Goal: Information Seeking & Learning: Learn about a topic

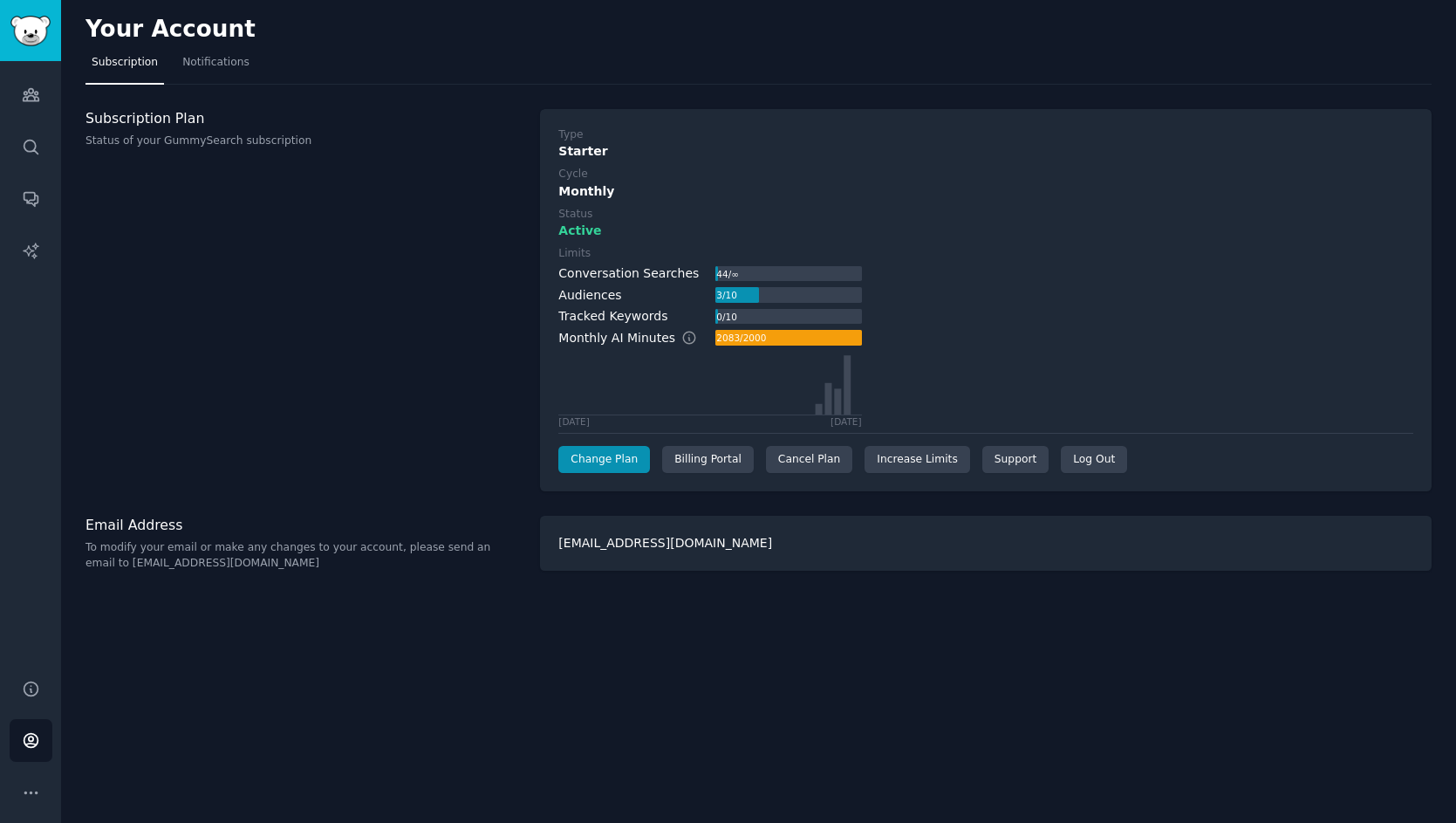
click at [364, 234] on div "Subscription Plan Status of your GummySearch subscription" at bounding box center [303, 300] width 436 height 383
click at [34, 93] on icon "Sidebar" at bounding box center [30, 94] width 15 height 12
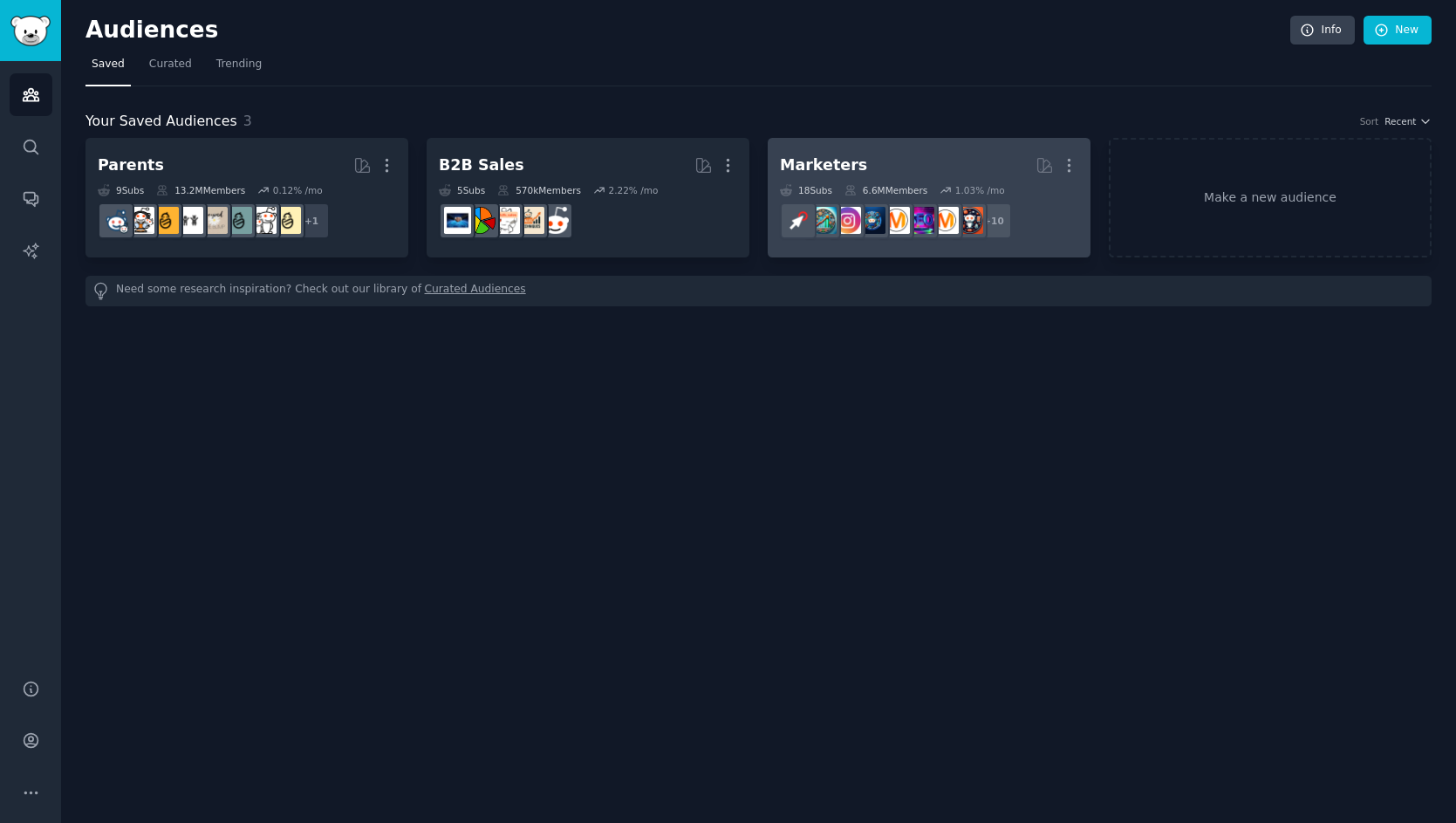
click at [825, 158] on div "Marketers" at bounding box center [823, 166] width 87 height 22
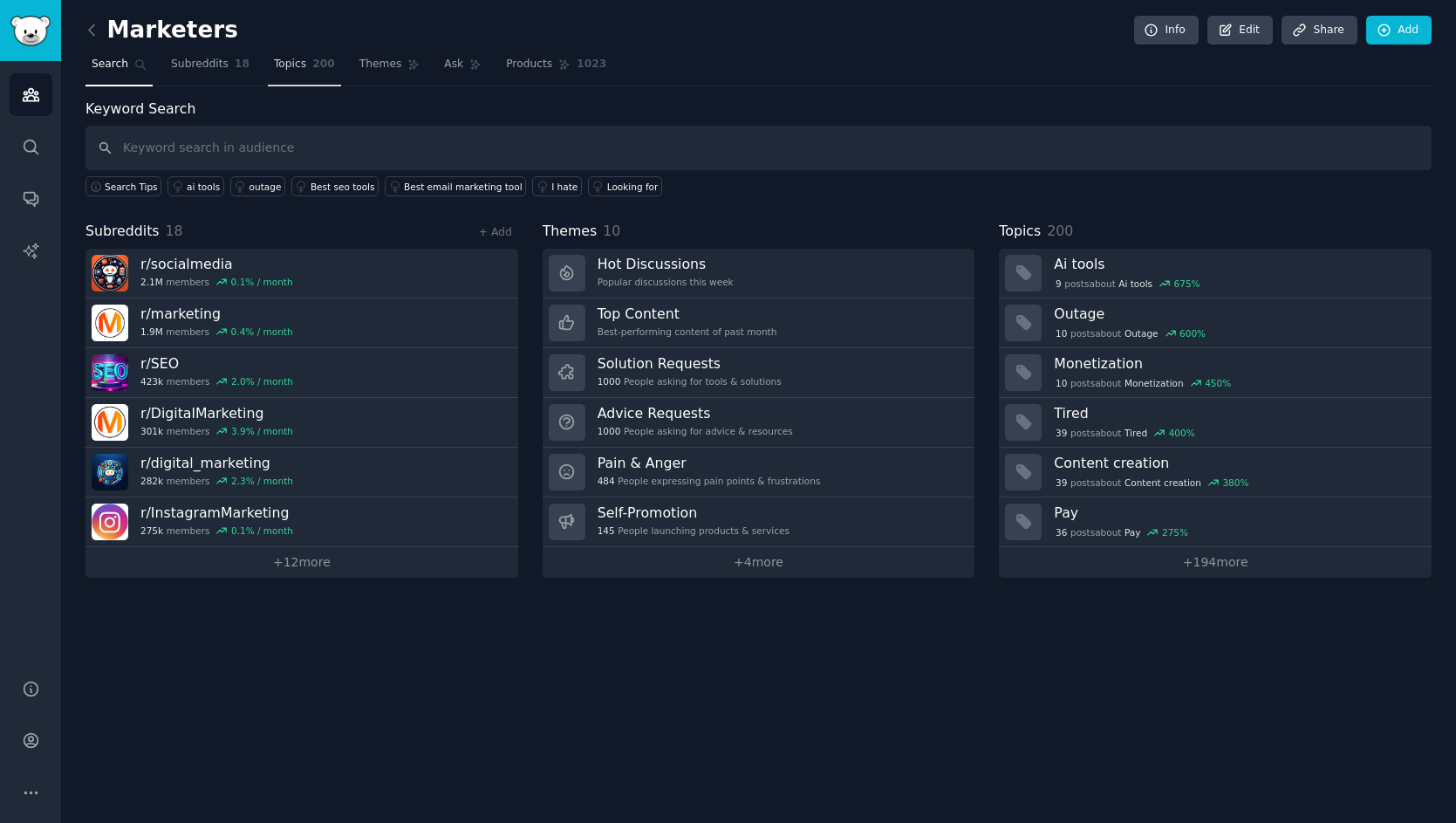
click at [278, 66] on span "Topics" at bounding box center [291, 64] width 33 height 15
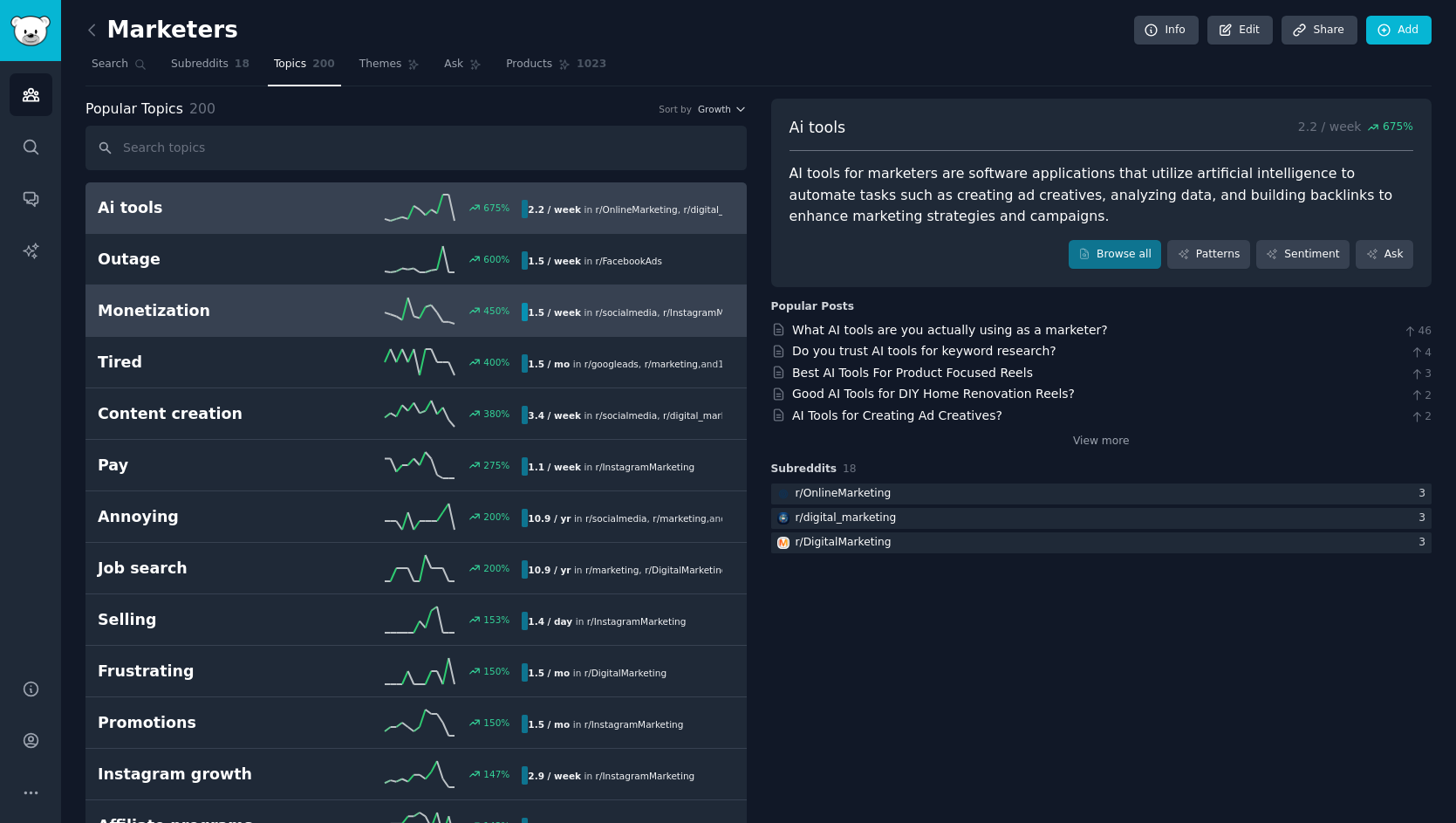
click at [216, 310] on h2 "Monetization" at bounding box center [204, 311] width 212 height 22
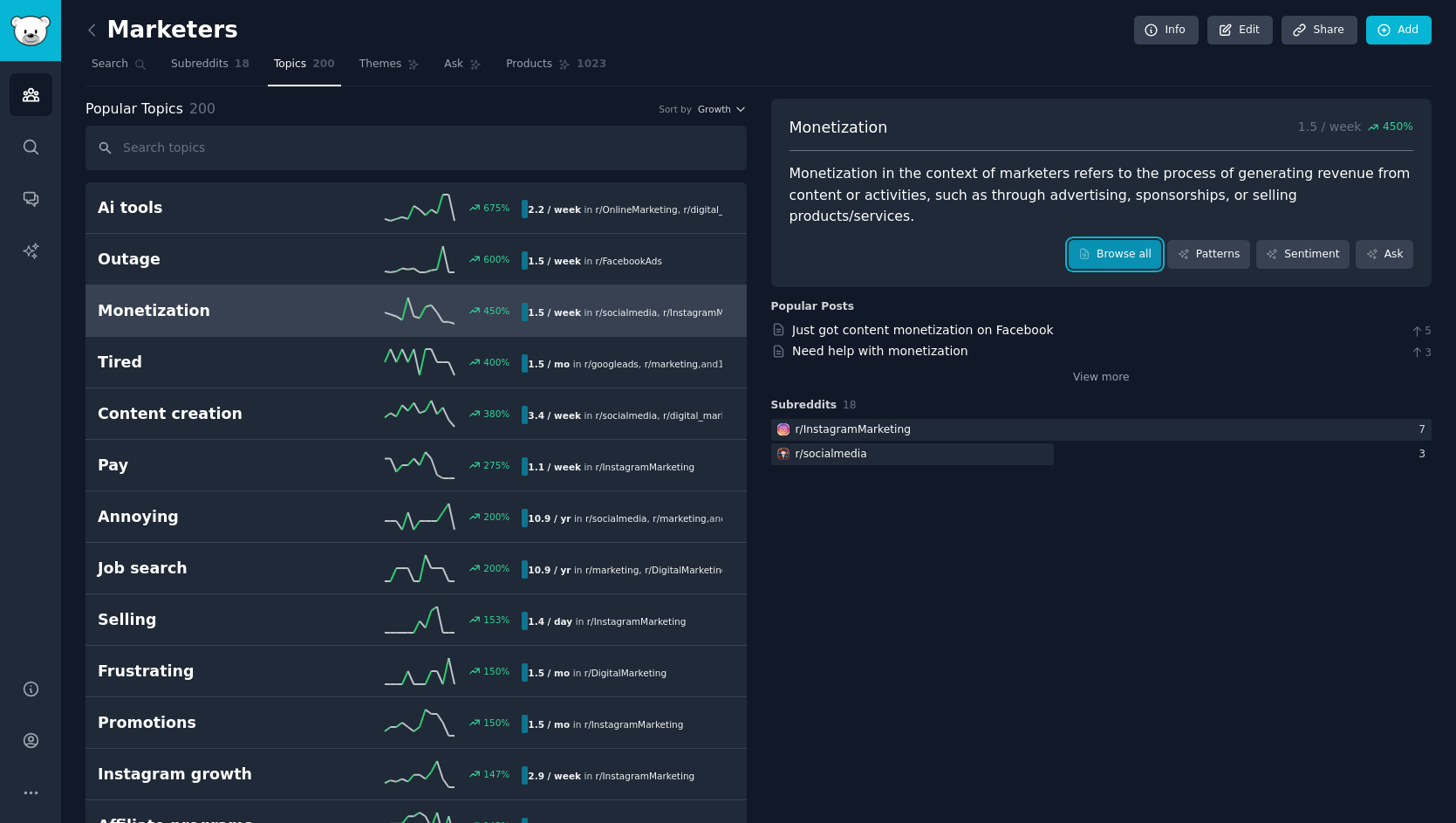
click at [1087, 248] on icon at bounding box center [1084, 254] width 12 height 12
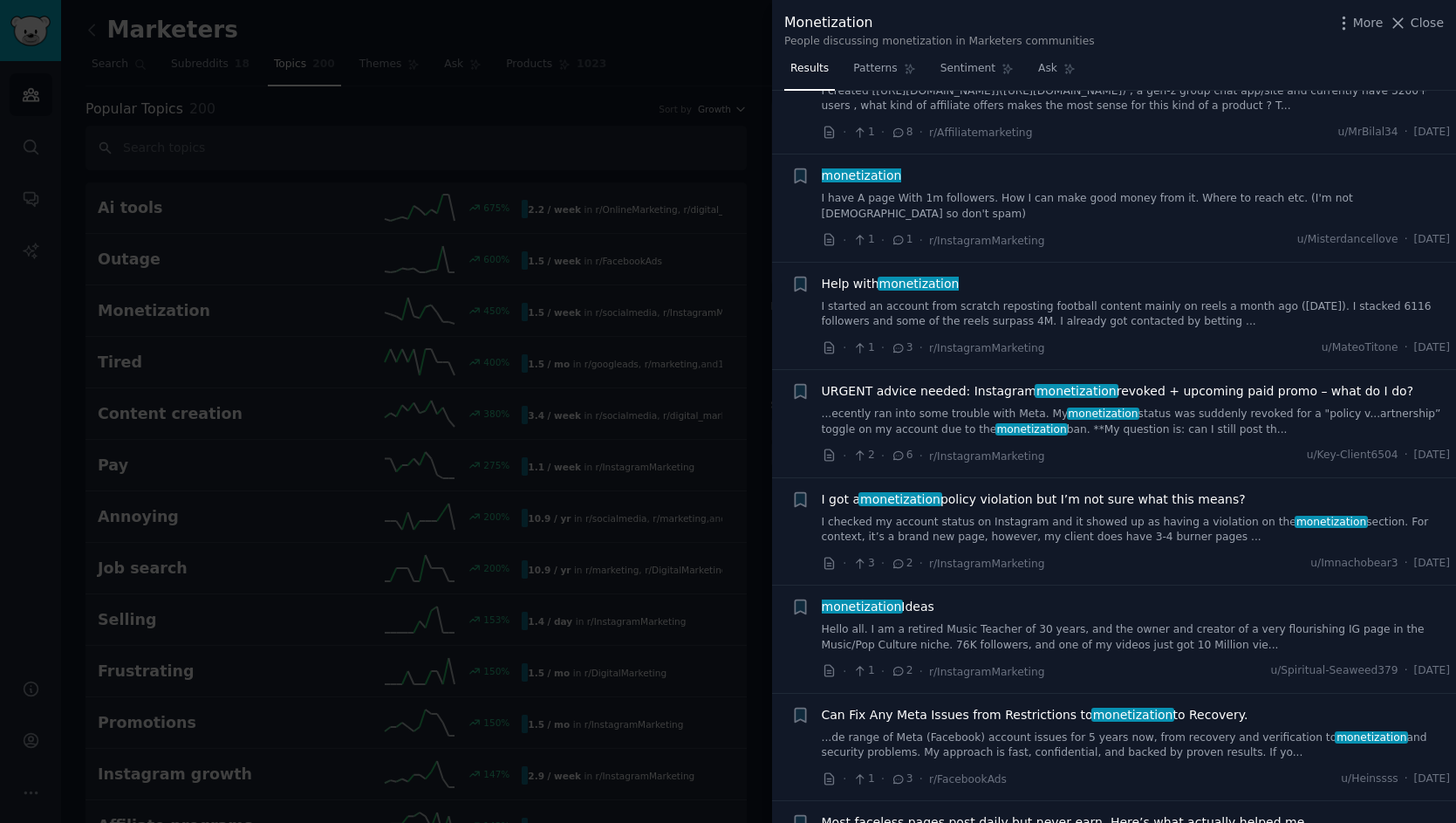
scroll to position [1688, 0]
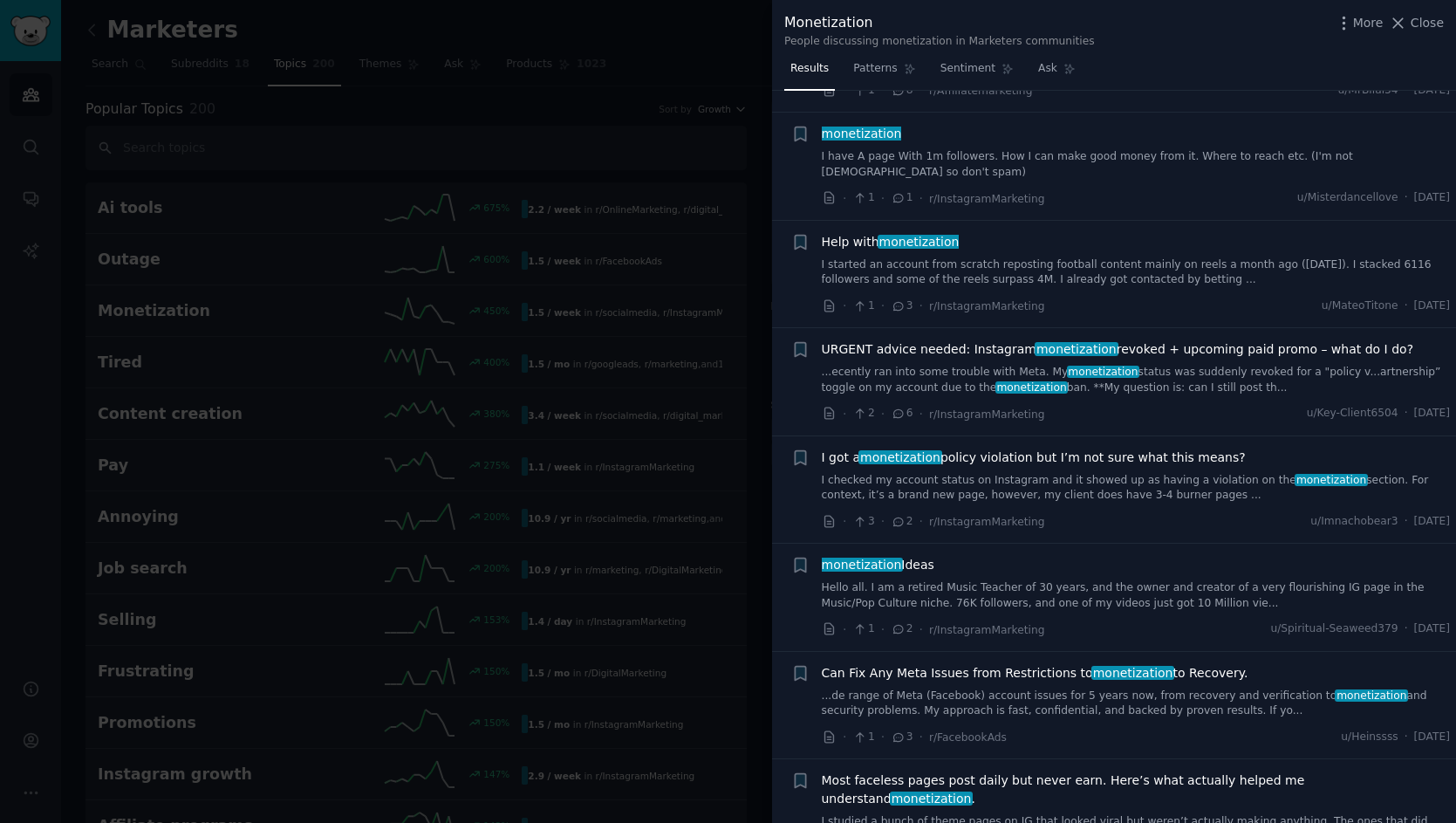
click at [630, 241] on div at bounding box center [728, 411] width 1456 height 823
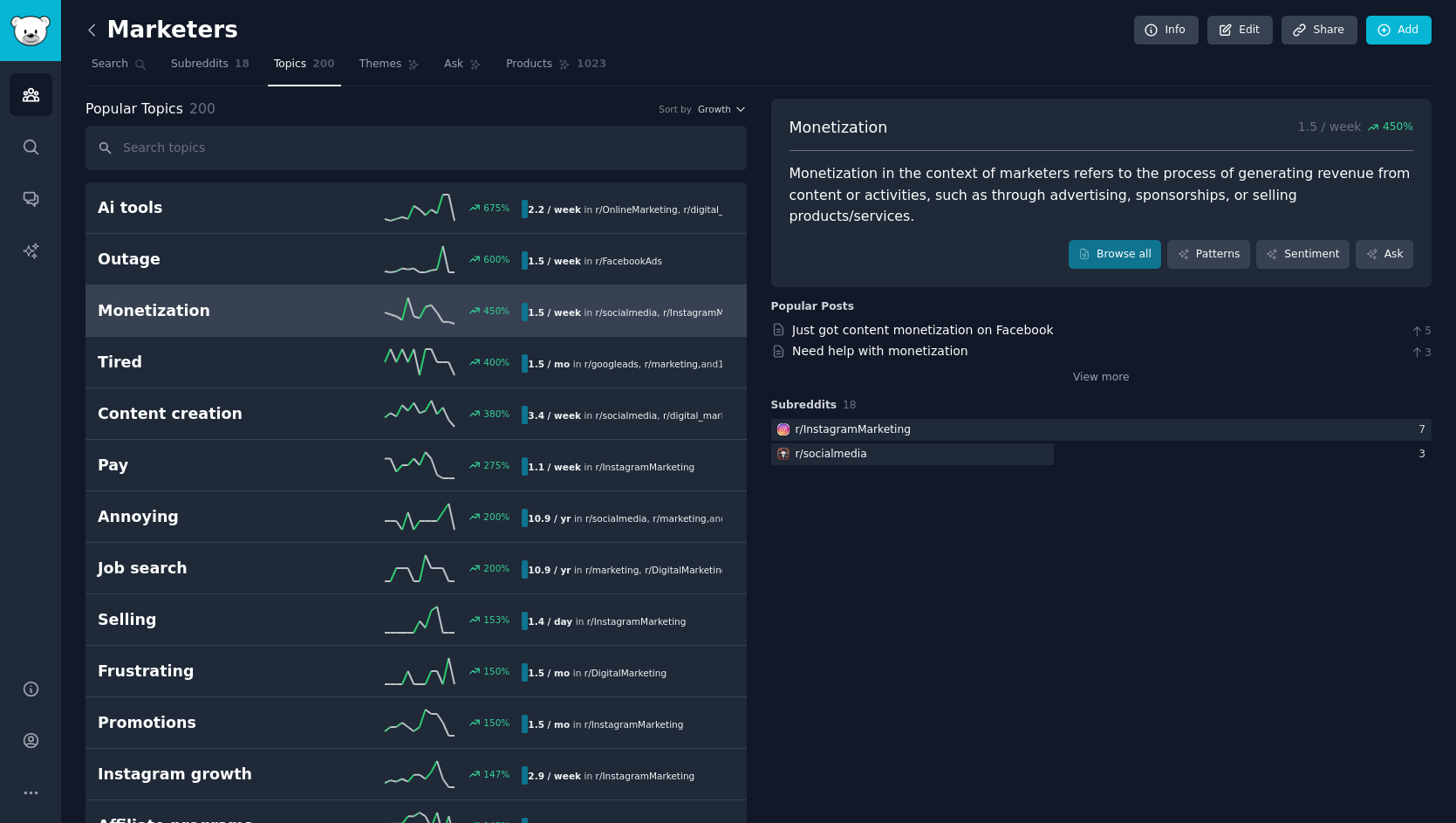
click at [91, 29] on icon at bounding box center [92, 30] width 18 height 18
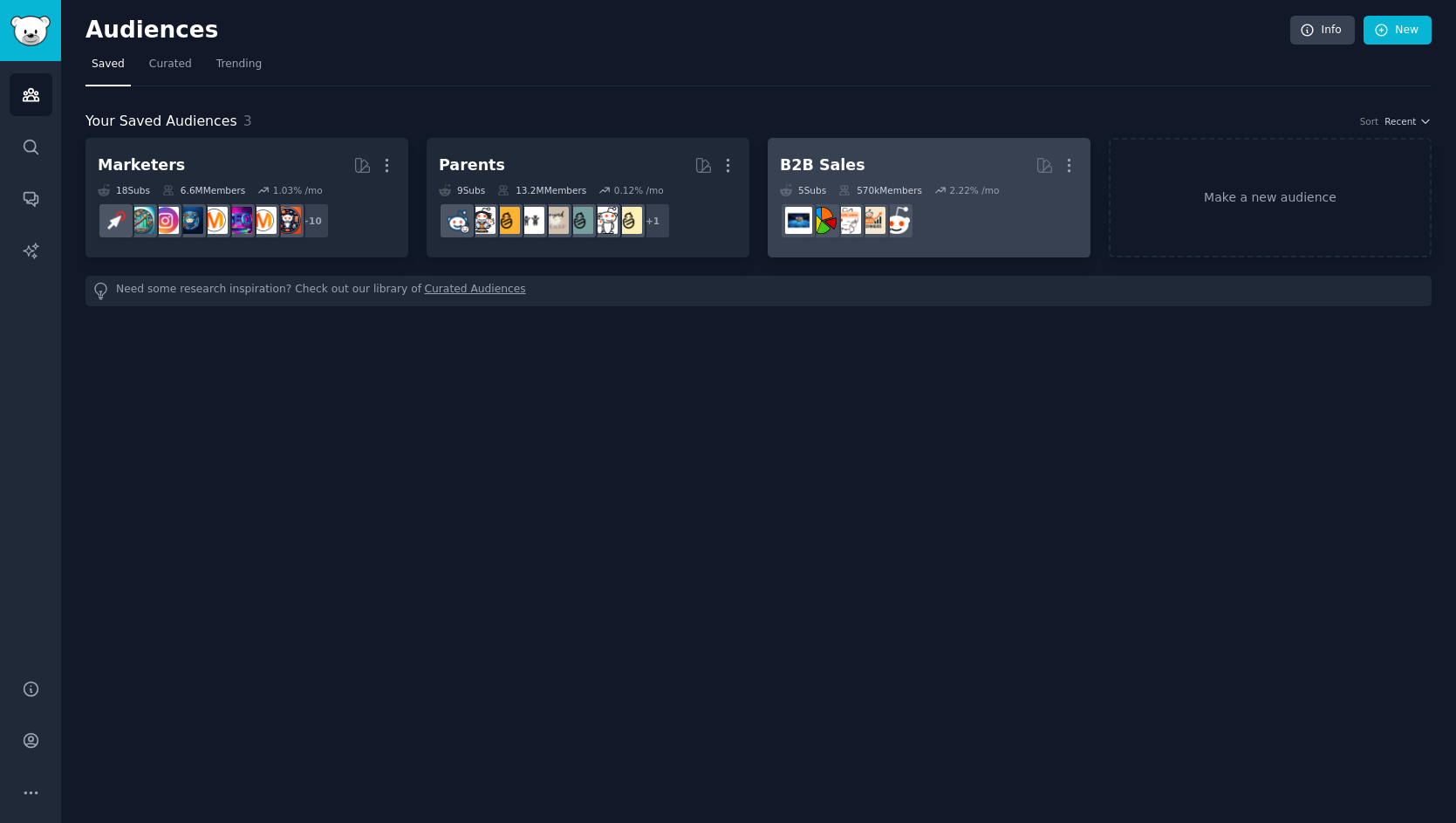
click at [839, 156] on div "B2B Sales" at bounding box center [822, 166] width 85 height 22
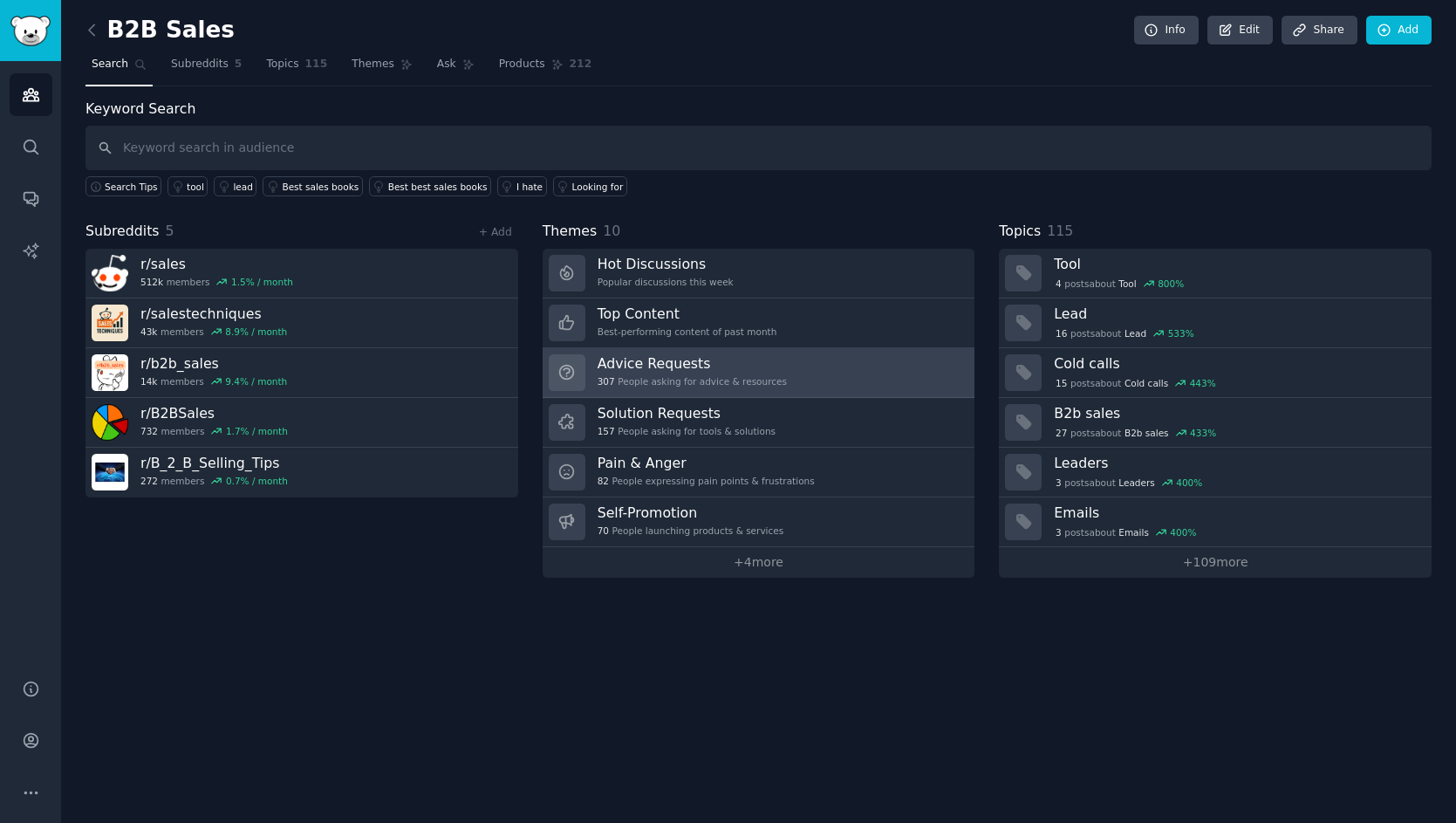
click at [667, 360] on h3 "Advice Requests" at bounding box center [692, 363] width 189 height 18
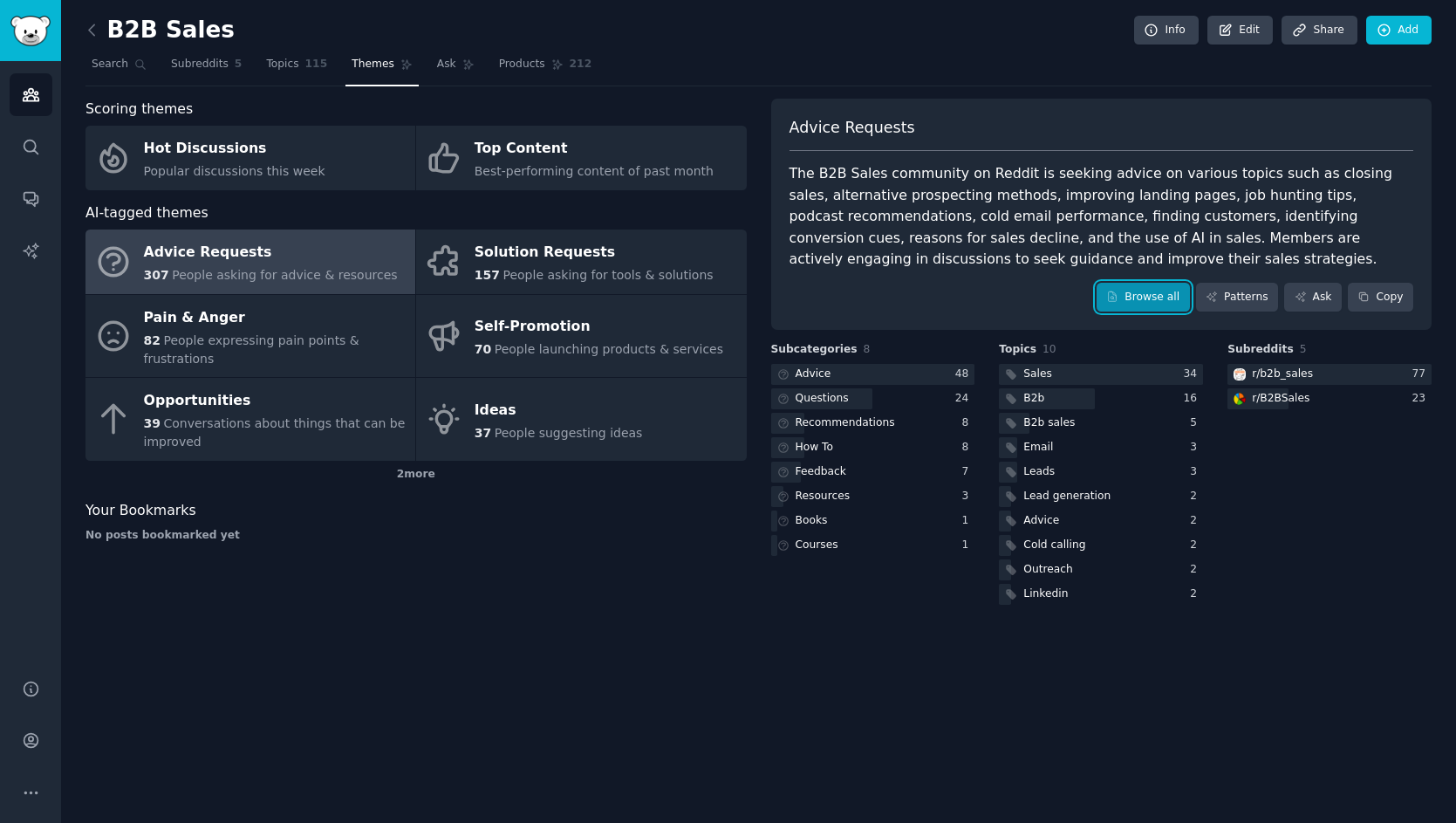
click at [1132, 300] on link "Browse all" at bounding box center [1143, 297] width 93 height 30
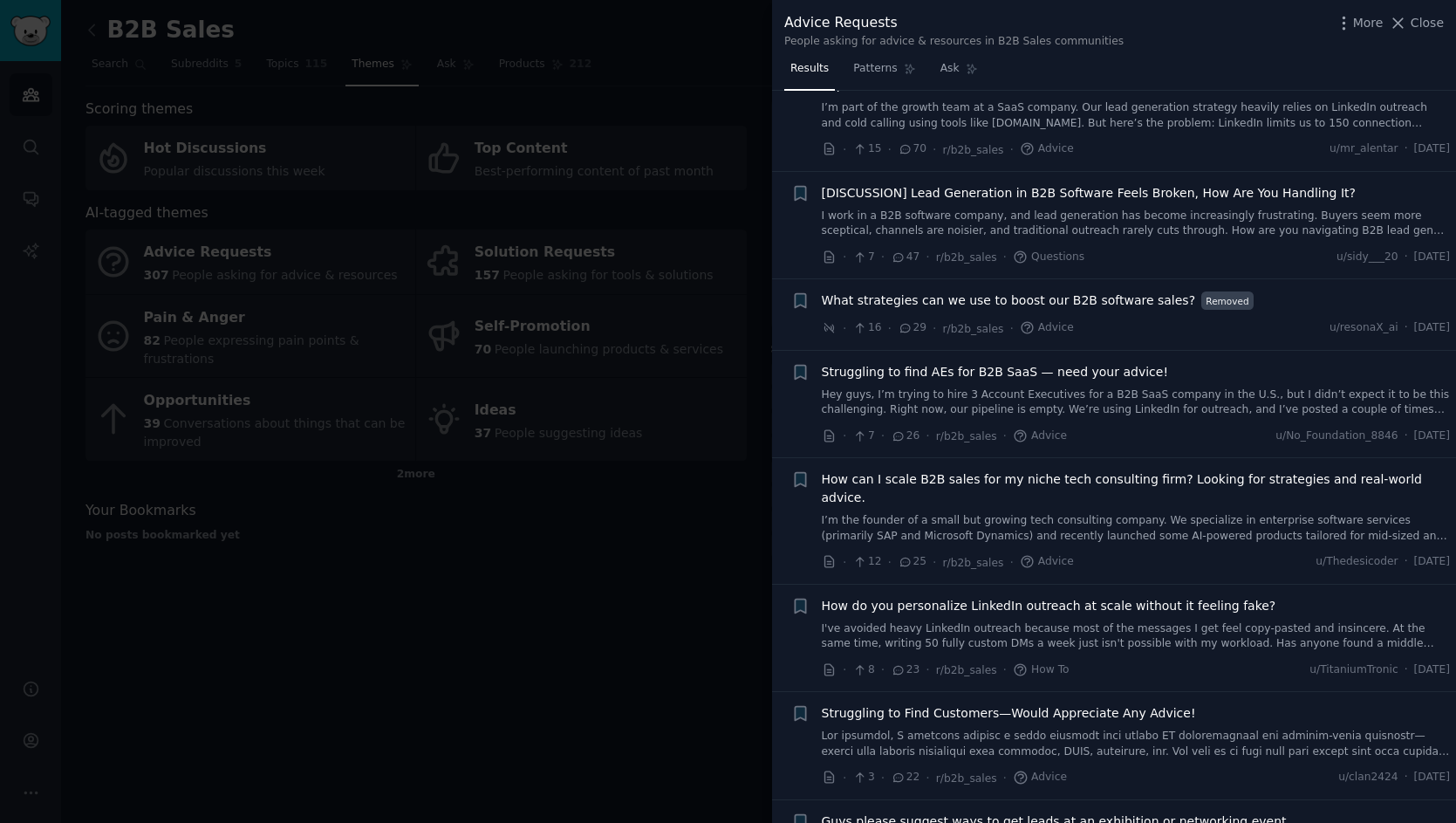
scroll to position [79, 0]
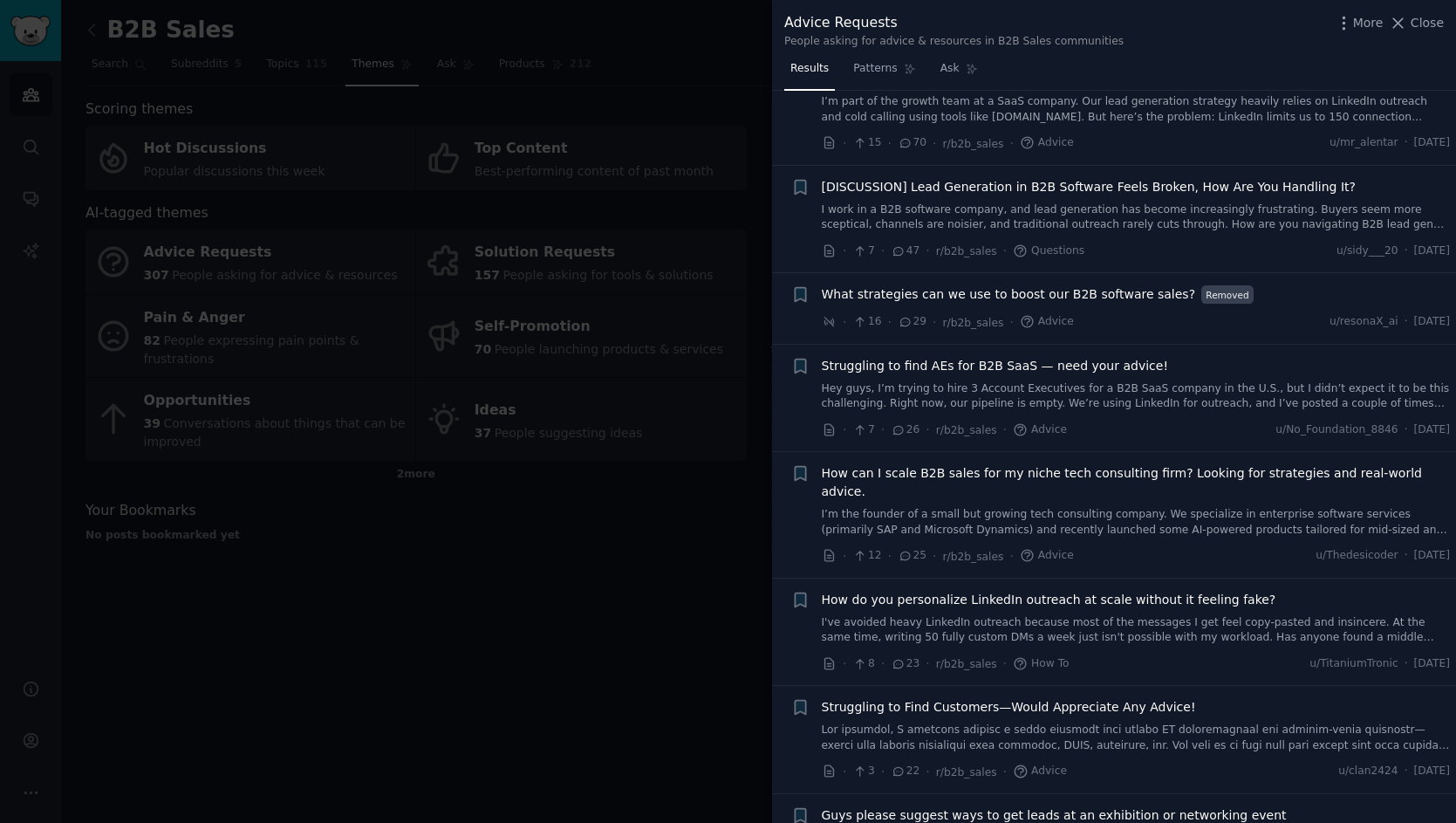
click at [948, 178] on span "[DISCUSSION] Lead Generation in B2B Software Feels Broken, How Are You Handling…" at bounding box center [1089, 187] width 535 height 18
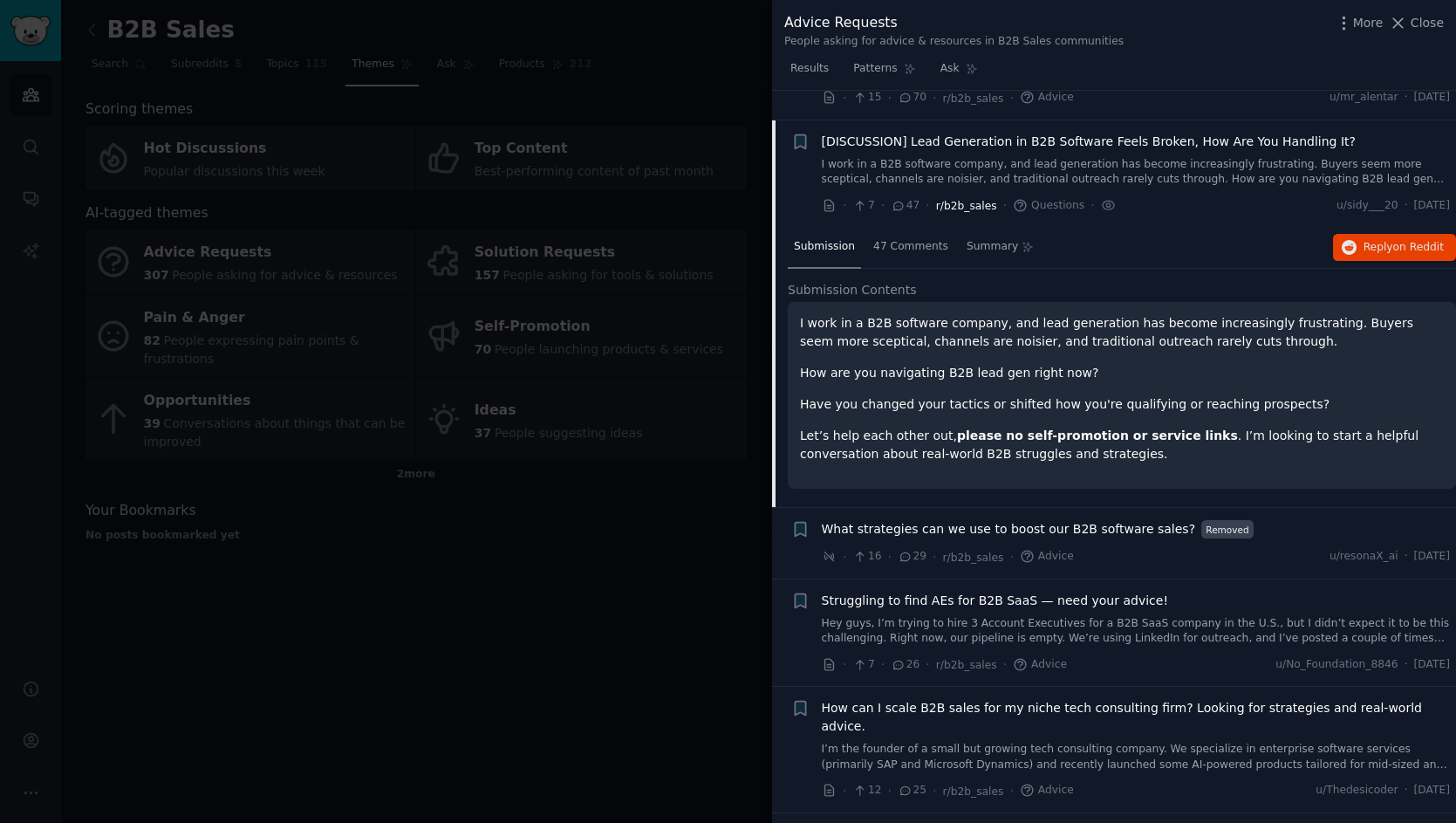
scroll to position [135, 0]
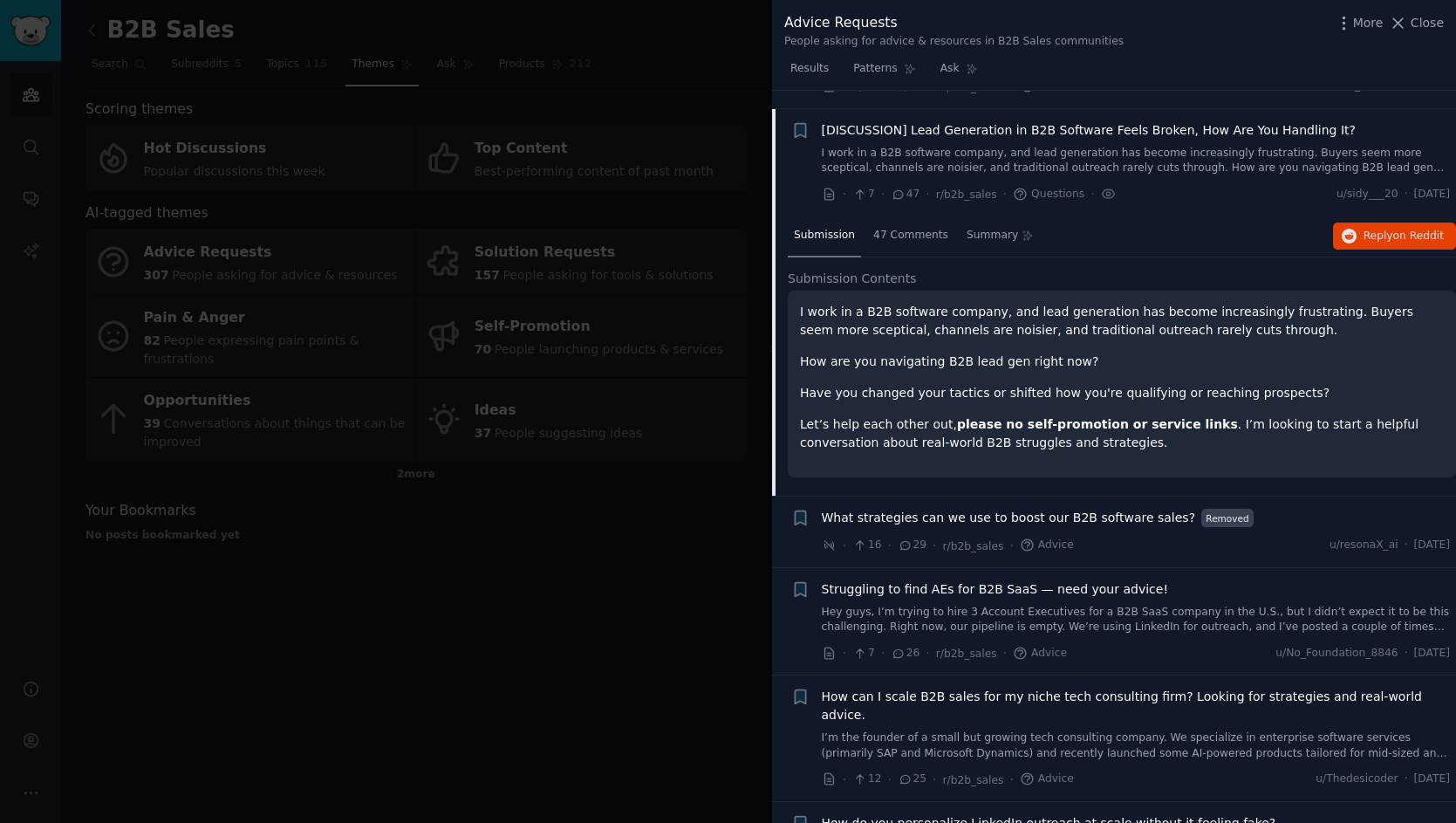
click at [944, 302] on p "I work in a B2B software company, and lead generation has become increasingly f…" at bounding box center [1122, 321] width 644 height 36
click at [920, 227] on span "47 Comments" at bounding box center [911, 234] width 75 height 15
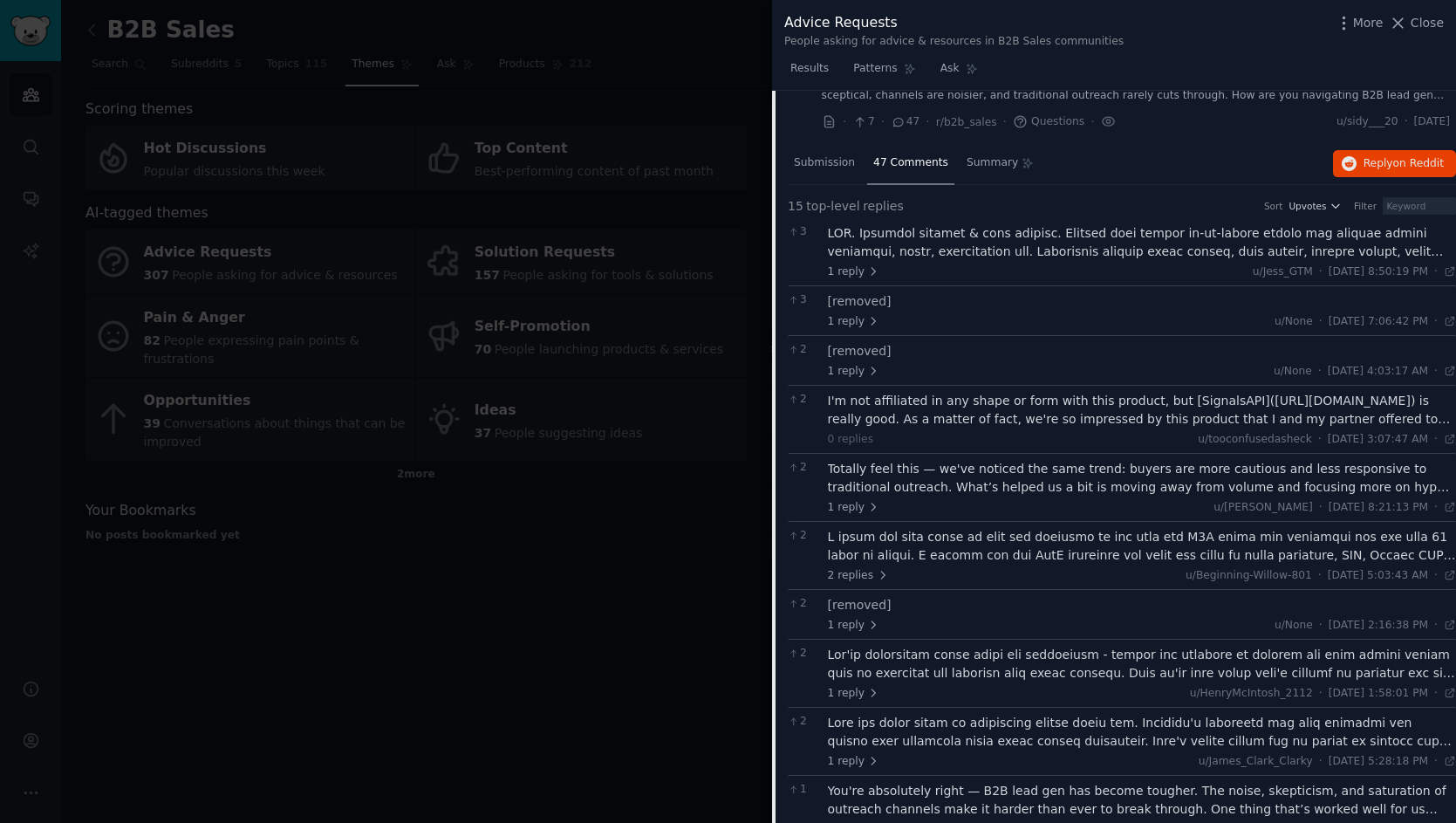
scroll to position [220, 0]
